Goal: Task Accomplishment & Management: Use online tool/utility

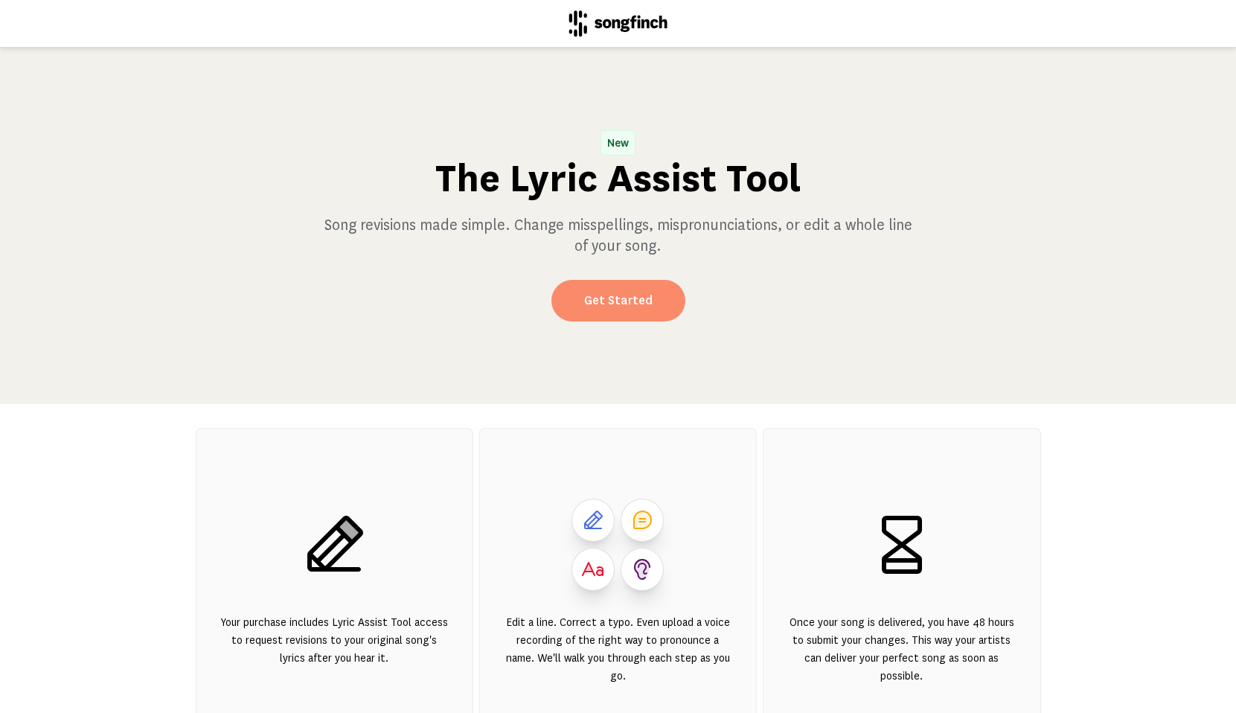
click at [625, 313] on link "Get Started" at bounding box center [618, 301] width 134 height 42
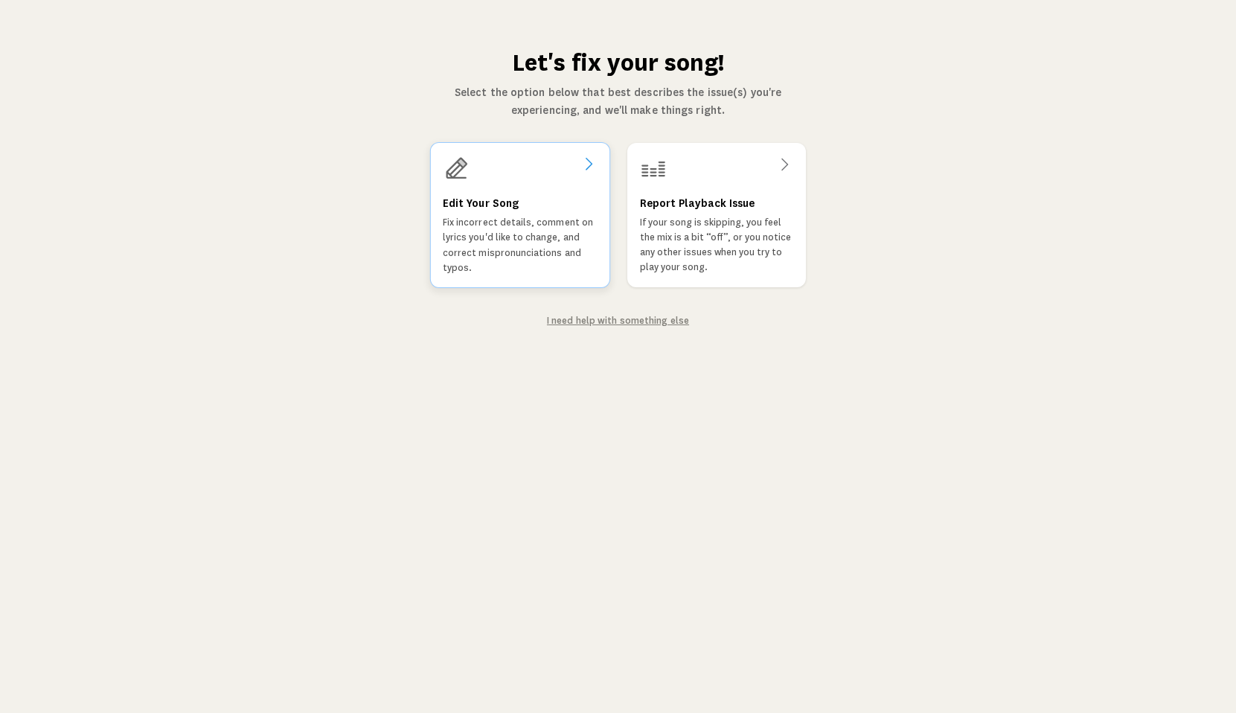
click at [579, 170] on icon at bounding box center [588, 164] width 18 height 18
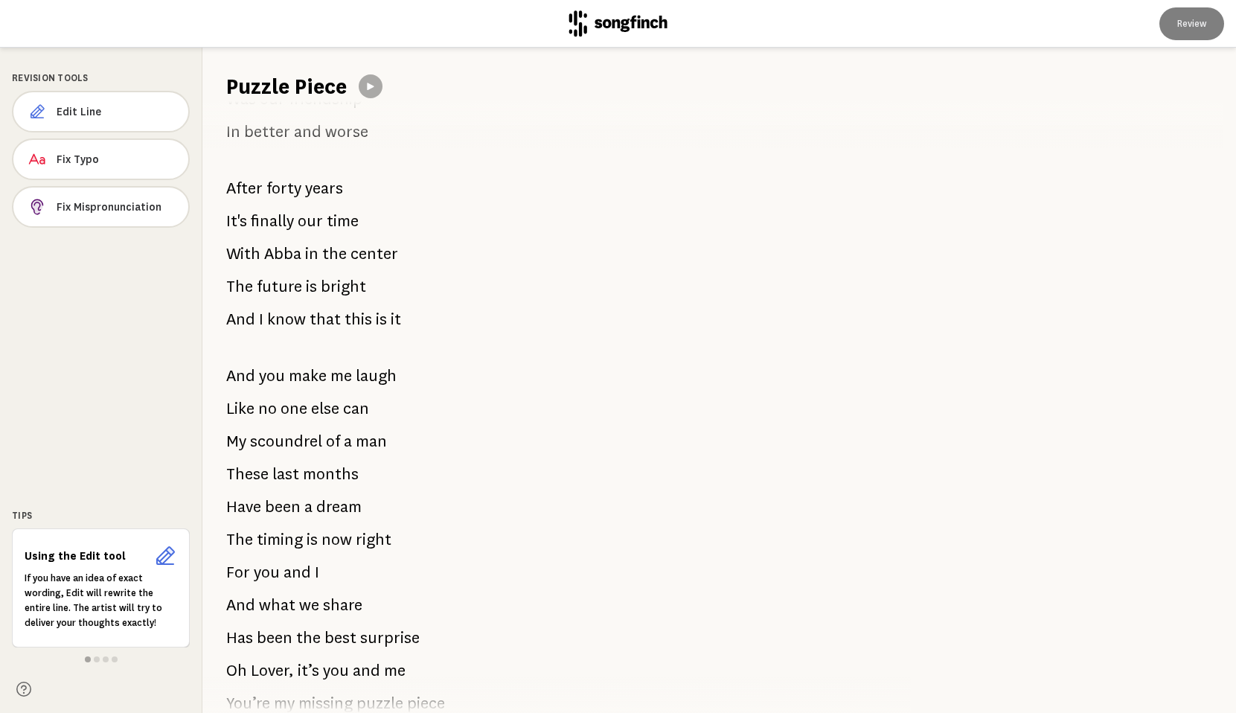
scroll to position [199, 0]
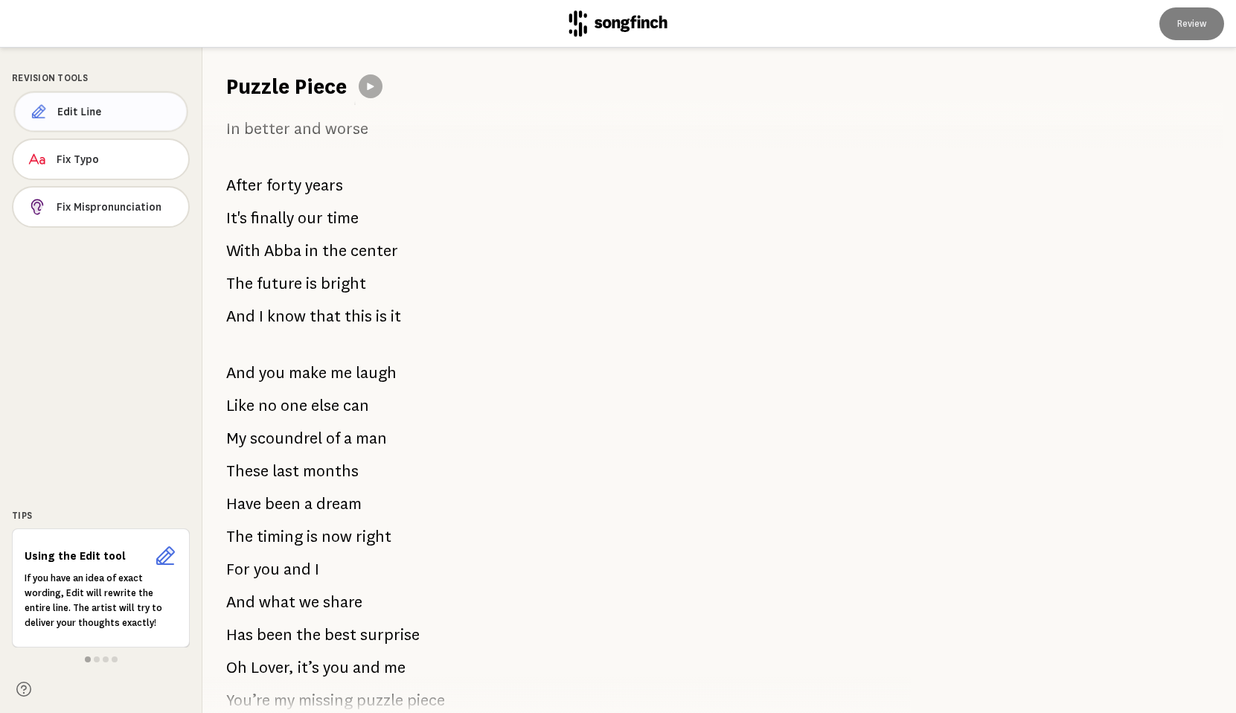
click at [122, 114] on span "Edit Line" at bounding box center [116, 111] width 118 height 15
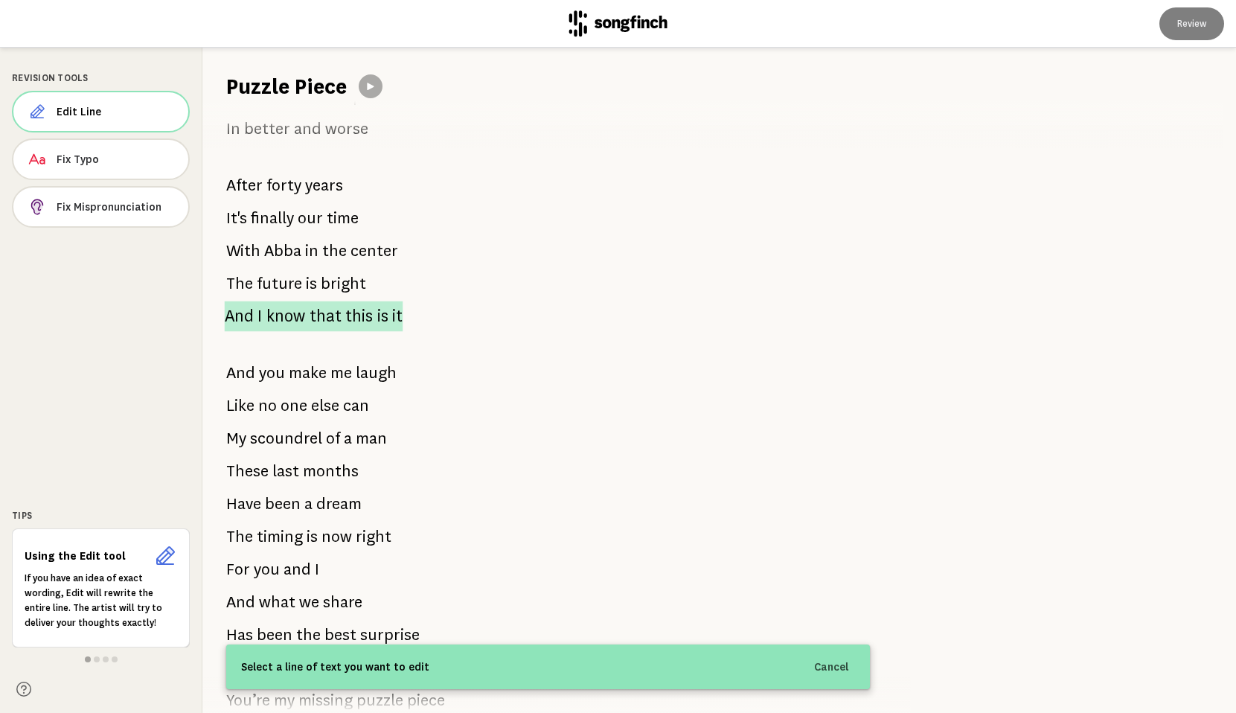
click at [272, 316] on span "know" at bounding box center [285, 316] width 39 height 31
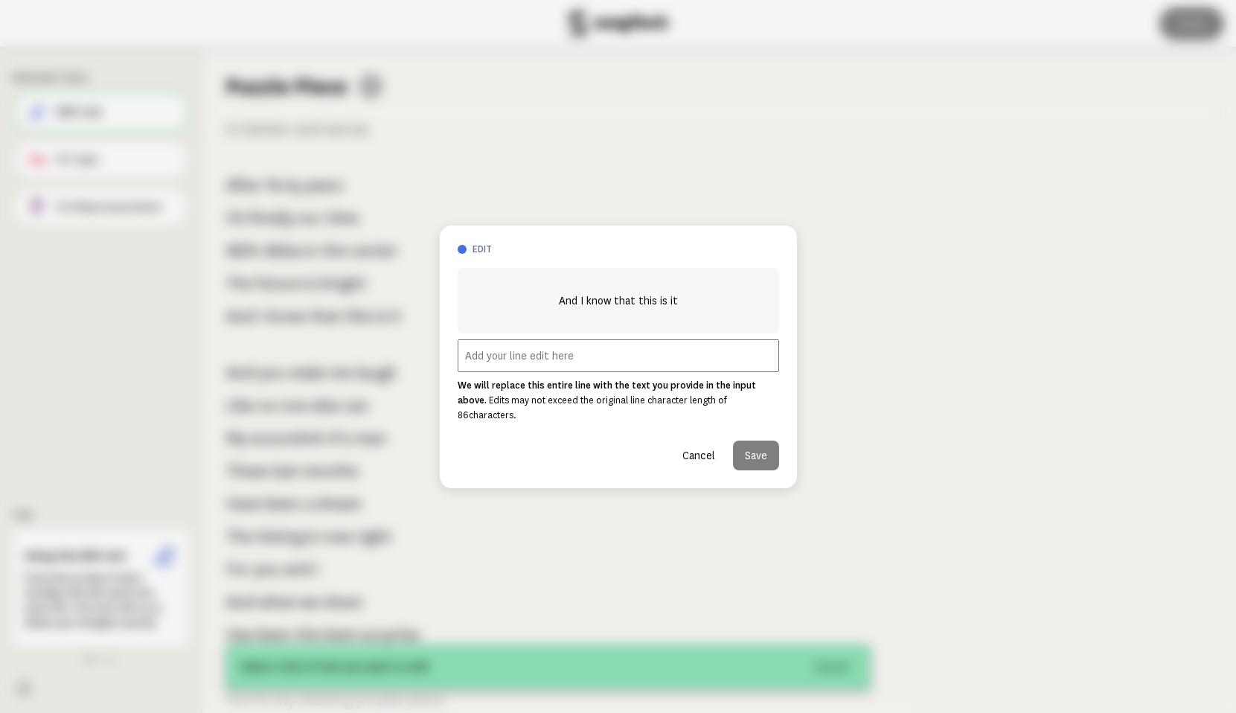
click at [479, 366] on input "text" at bounding box center [619, 355] width 322 height 33
type input "T"
type input "Could this be forever?"
click at [756, 447] on button "Save" at bounding box center [756, 456] width 46 height 30
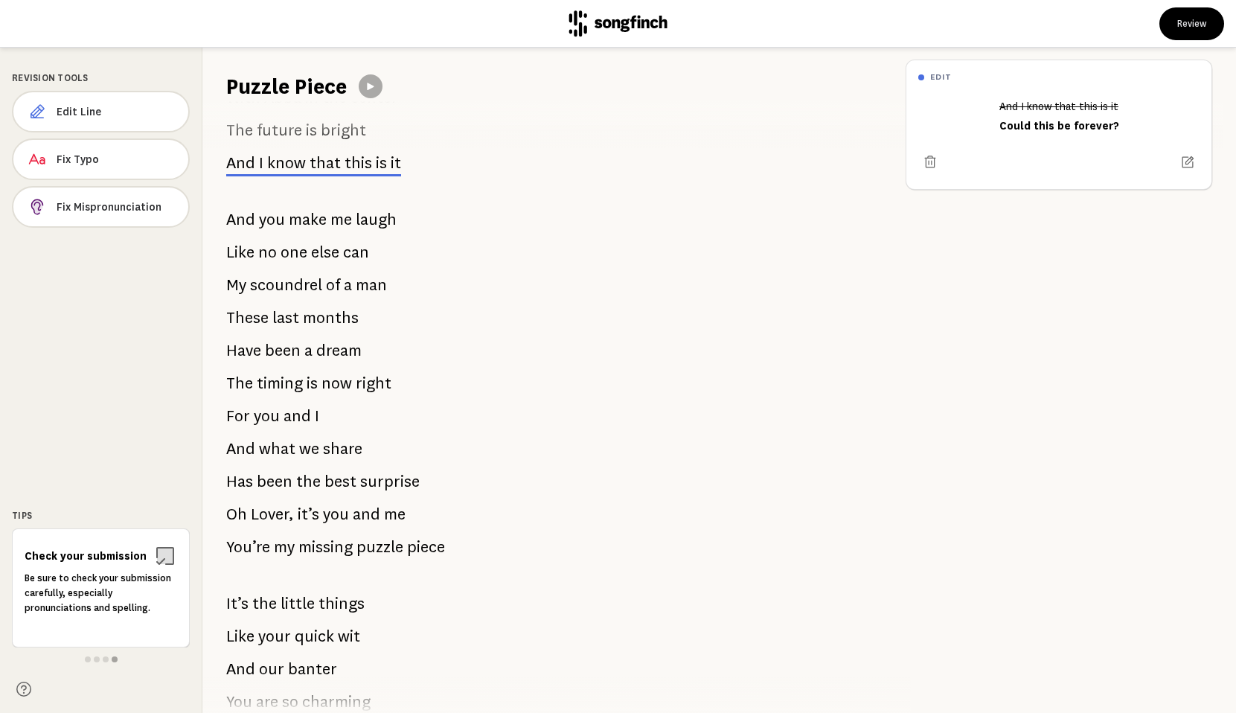
scroll to position [370, 0]
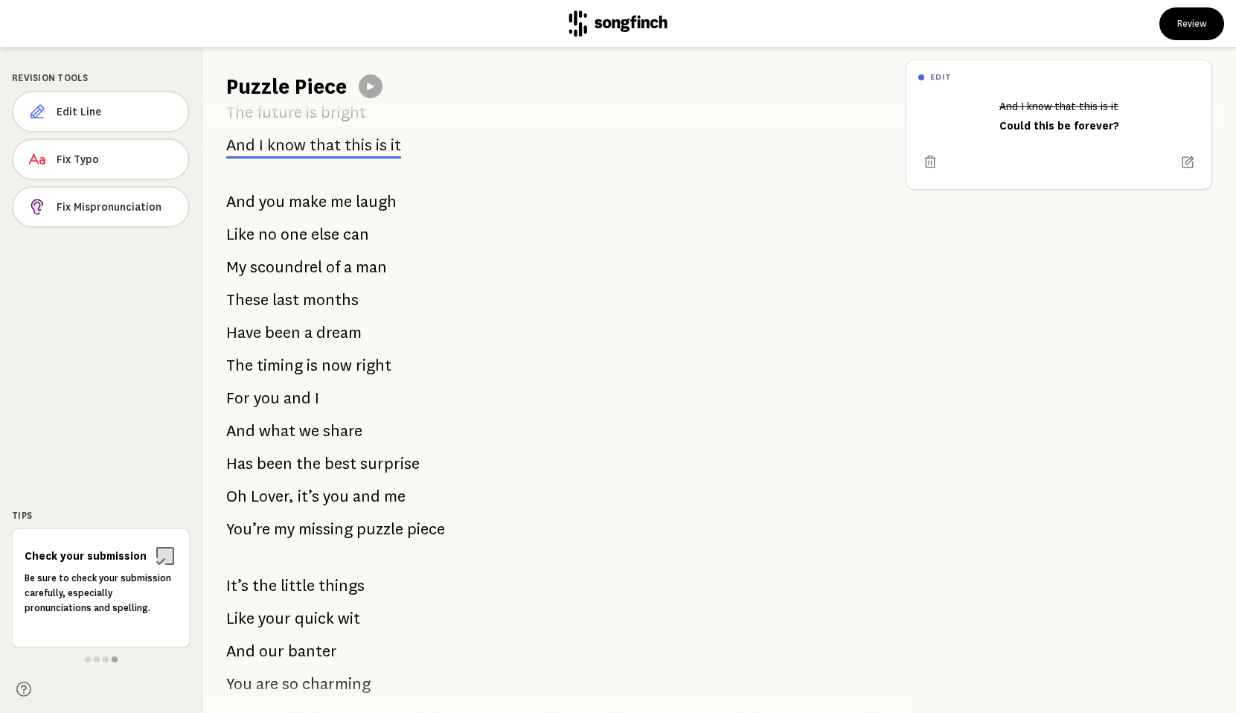
click at [263, 201] on span "you" at bounding box center [272, 202] width 26 height 30
click at [112, 117] on span "Edit Line" at bounding box center [117, 111] width 120 height 15
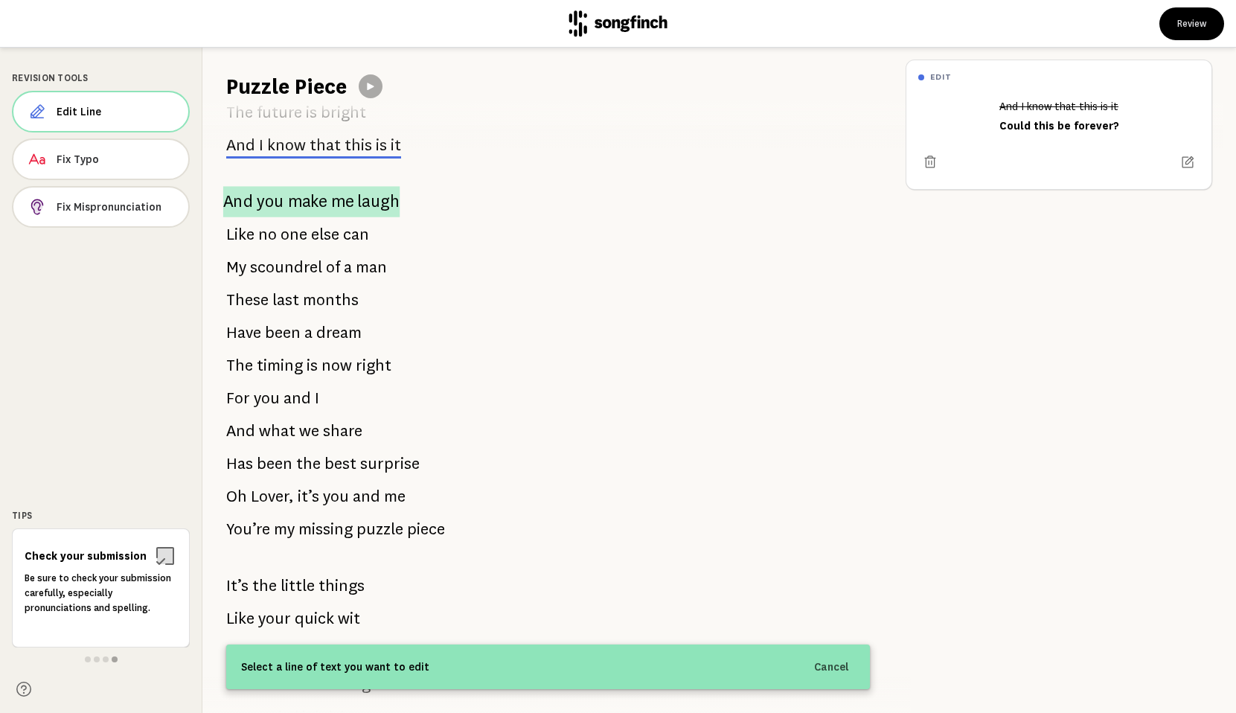
click at [263, 203] on span "you" at bounding box center [270, 201] width 27 height 31
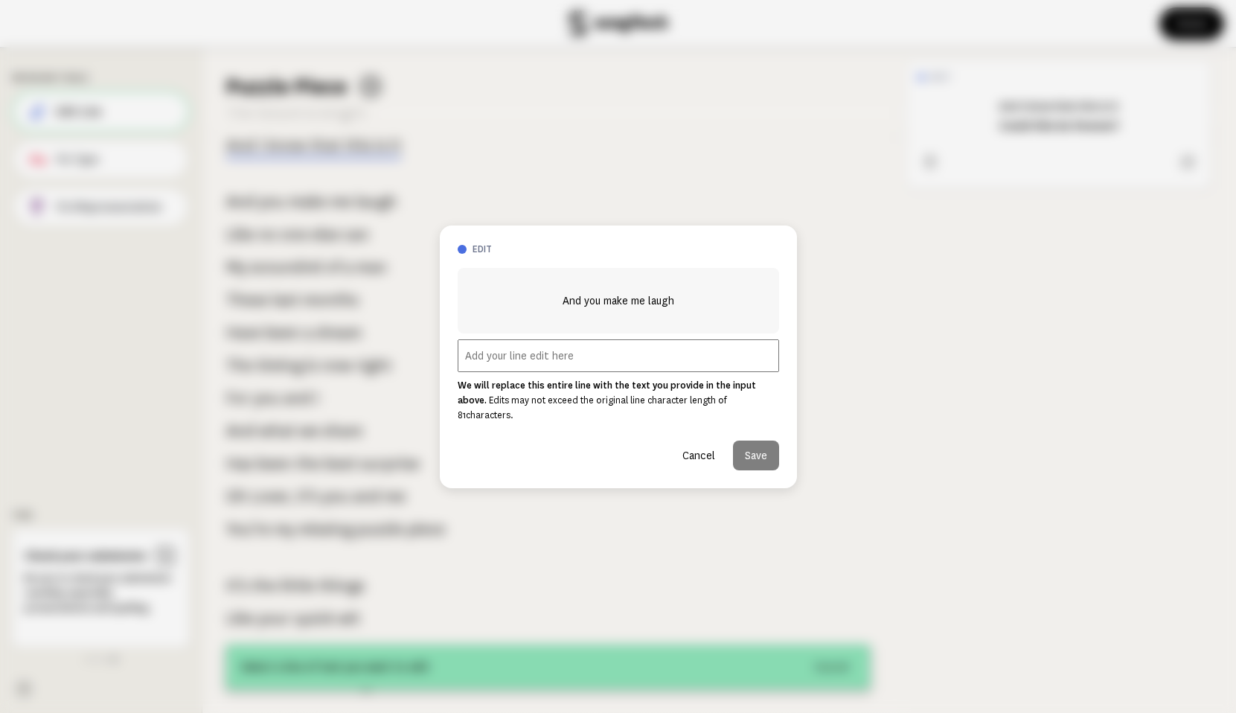
click at [479, 363] on input "text" at bounding box center [619, 355] width 322 height 33
type input "You make me laugh"
click at [756, 450] on button "Save" at bounding box center [756, 456] width 46 height 30
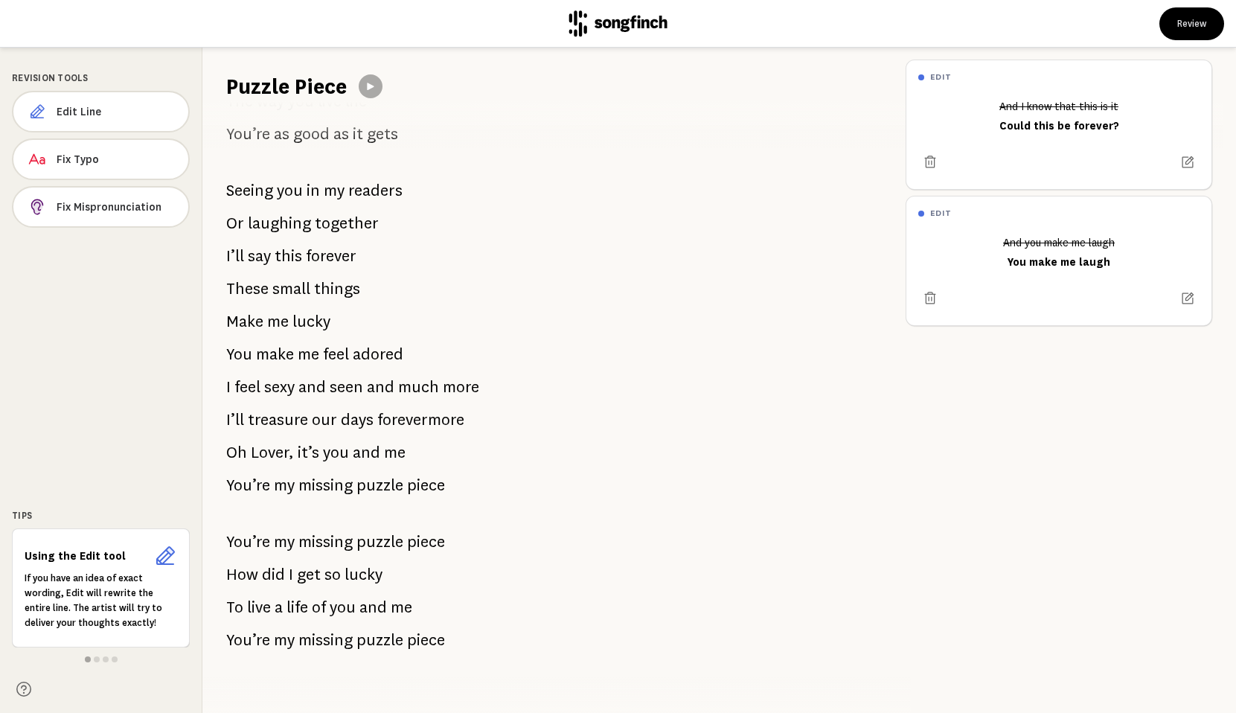
scroll to position [2025, 0]
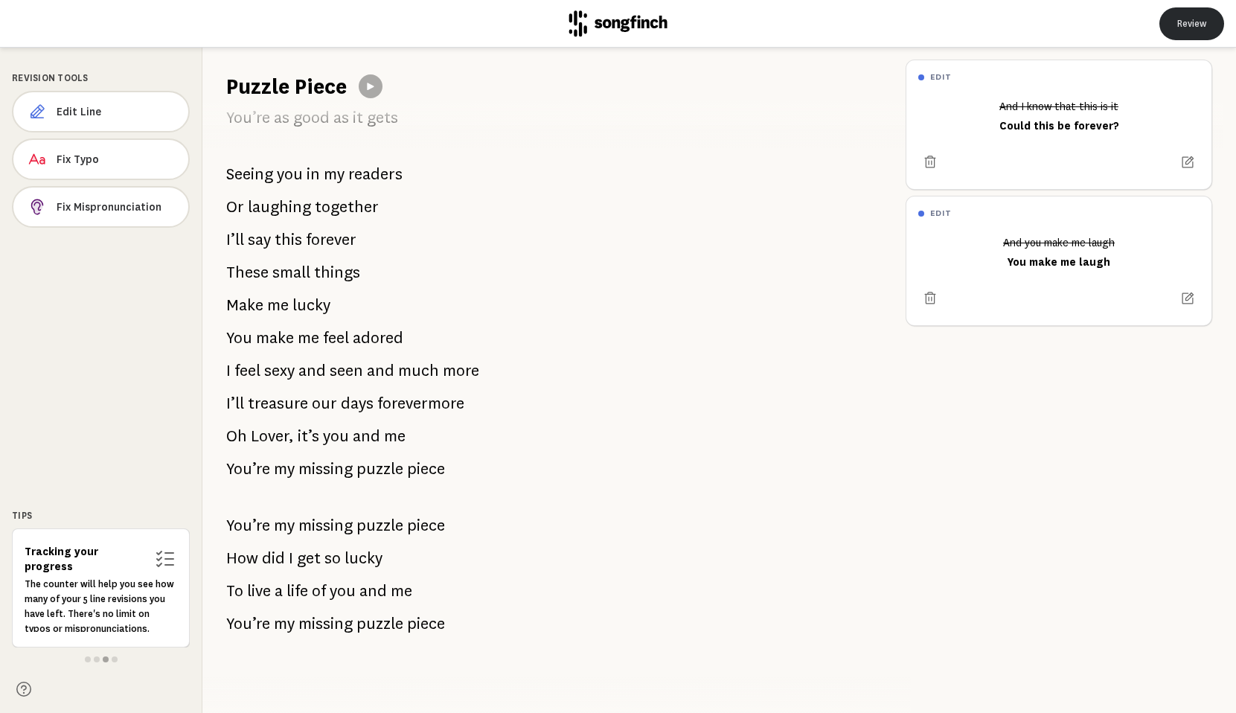
click at [1197, 20] on button "Review" at bounding box center [1192, 23] width 65 height 33
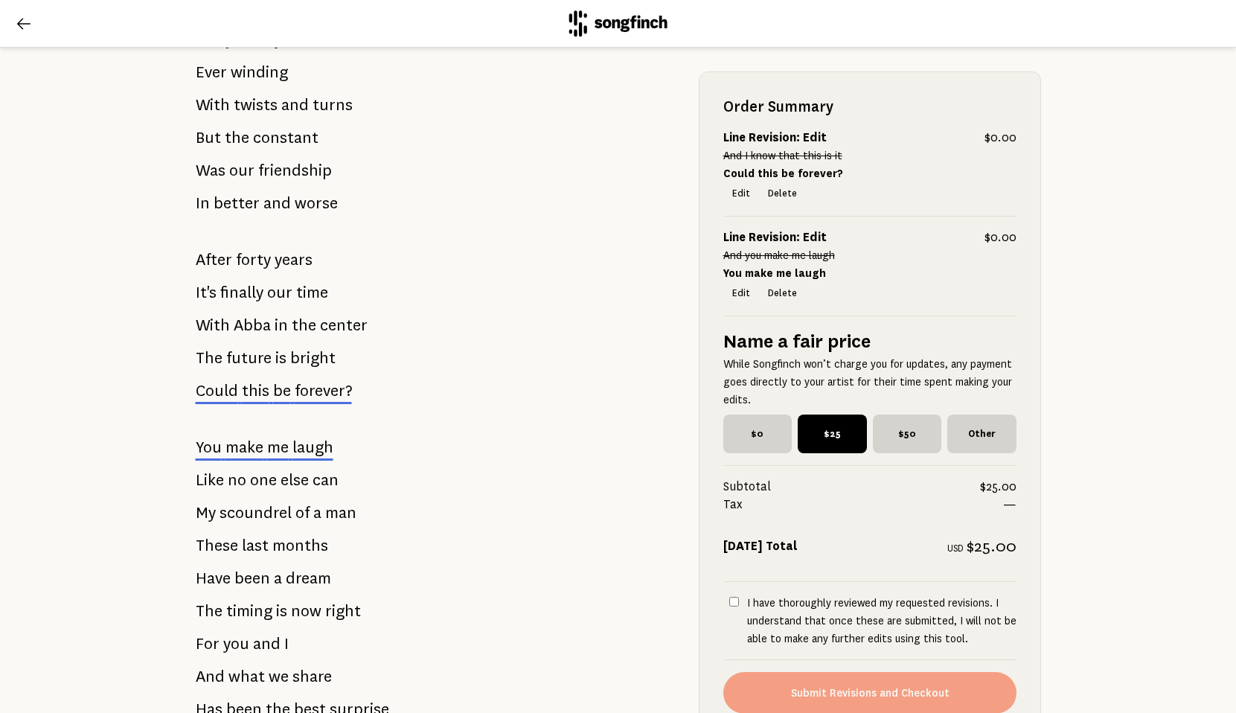
scroll to position [261, 0]
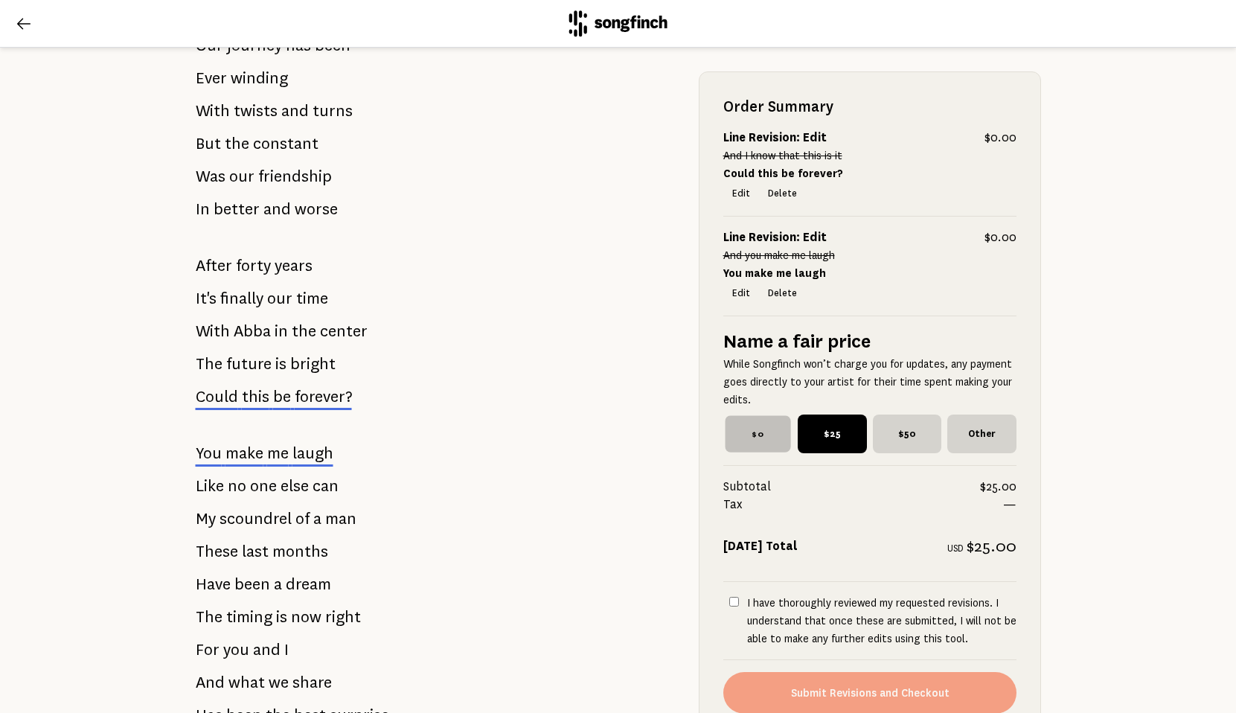
click at [742, 433] on span "$0" at bounding box center [757, 434] width 65 height 36
click at [733, 424] on input "$0" at bounding box center [728, 420] width 10 height 10
radio input "true"
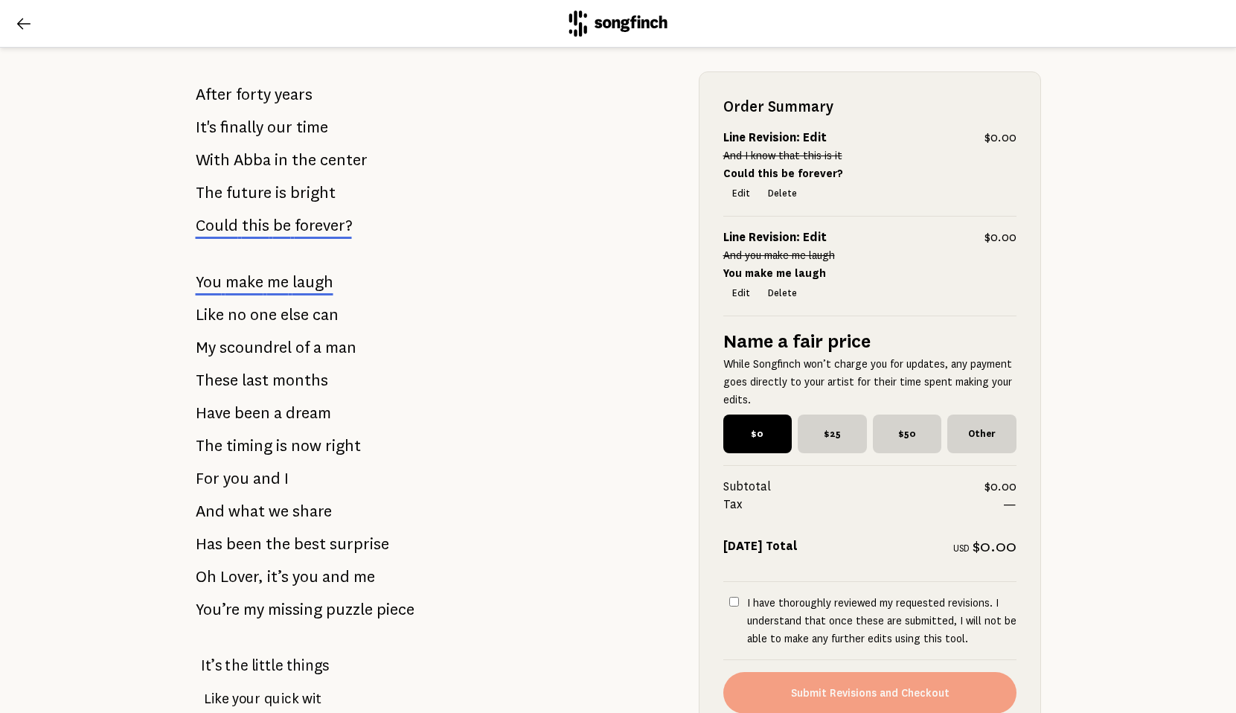
scroll to position [510, 0]
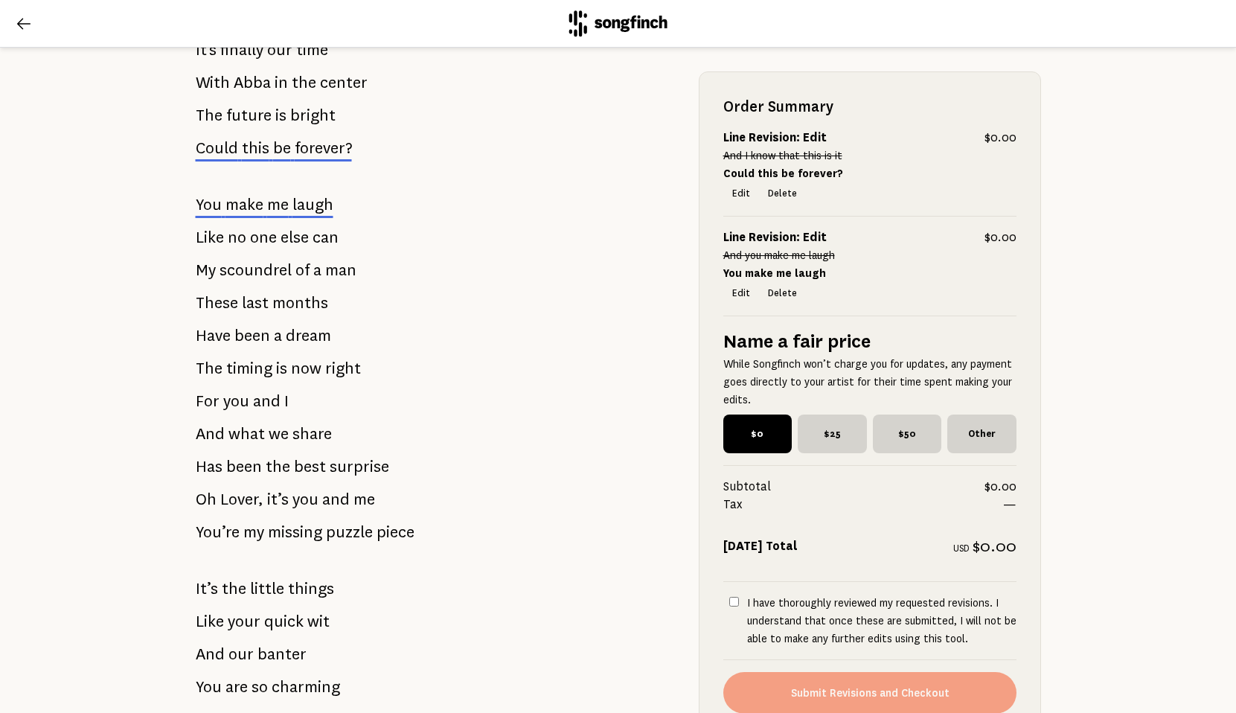
click at [729, 601] on input "I have thoroughly reviewed my requested revisions. I understand that once these…" at bounding box center [734, 602] width 10 height 10
checkbox input "true"
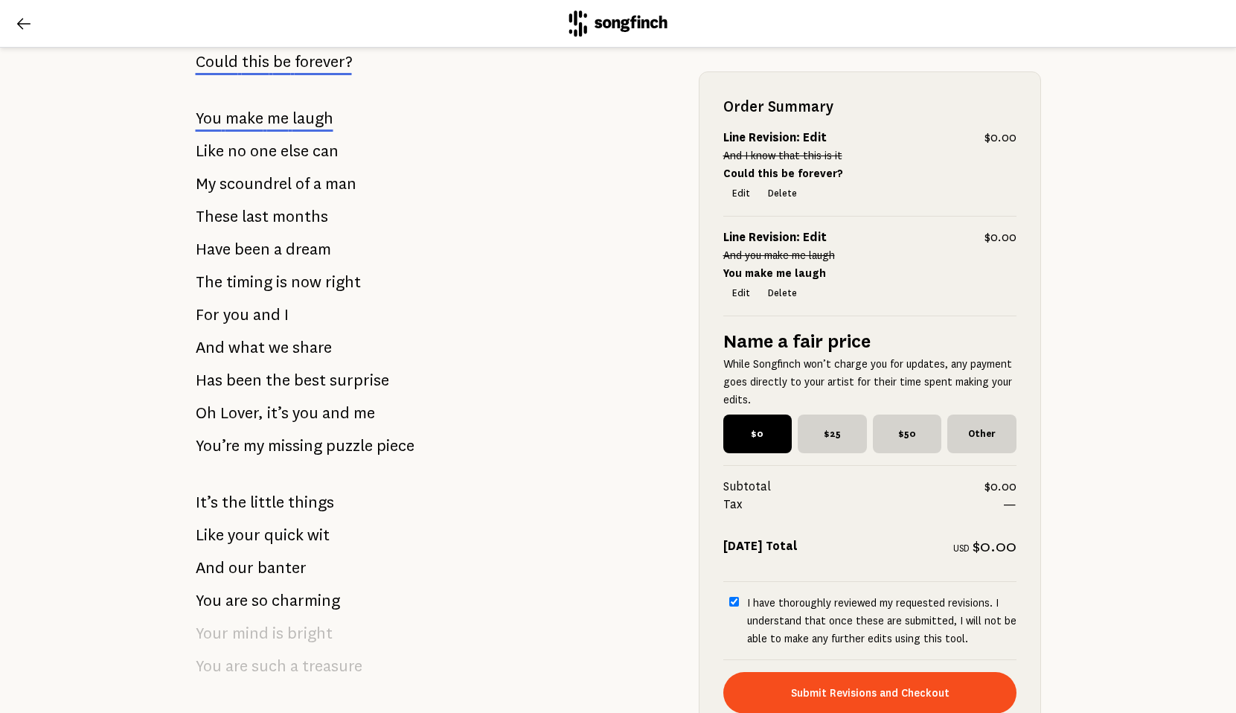
scroll to position [601, 0]
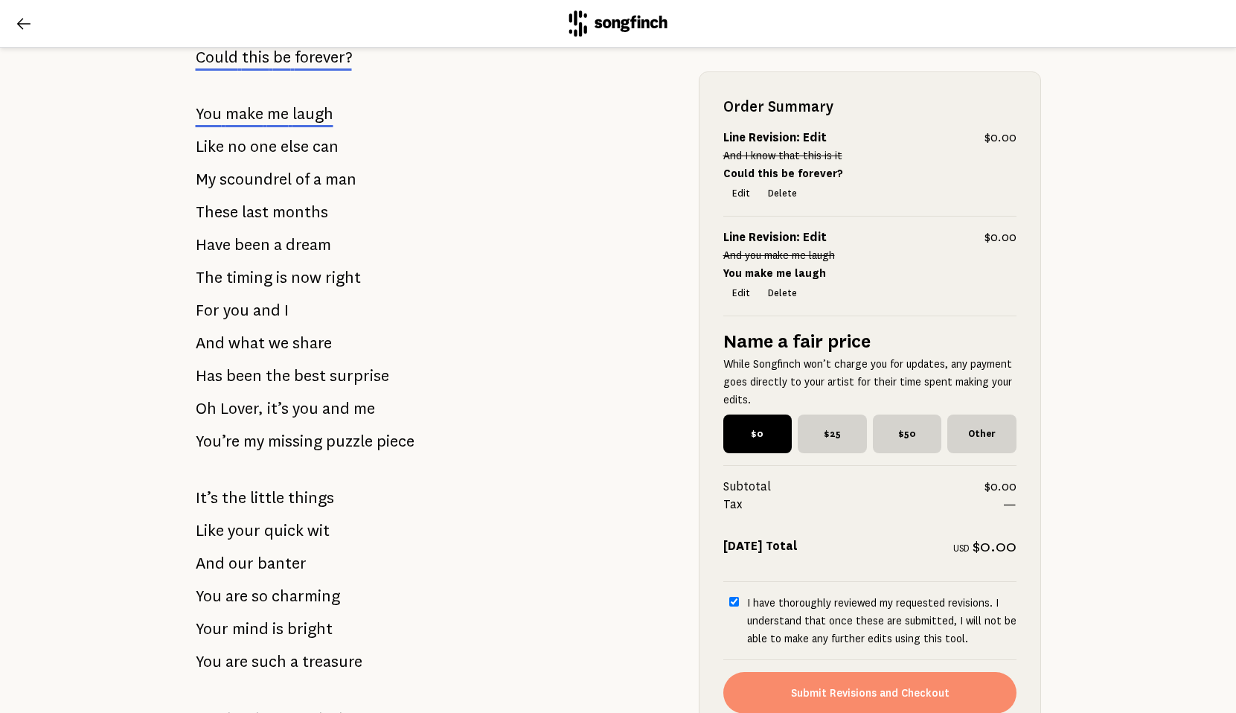
click at [829, 687] on button "Submit Revisions and Checkout" at bounding box center [869, 693] width 293 height 42
